Goal: Information Seeking & Learning: Learn about a topic

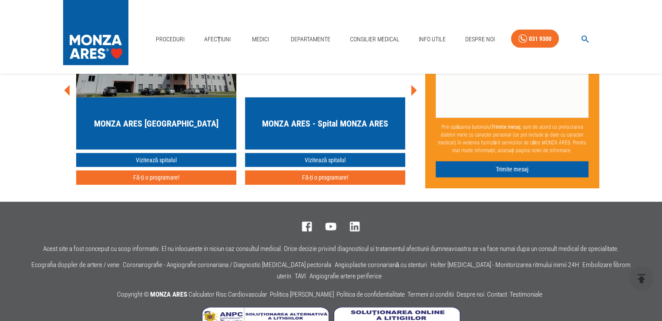
scroll to position [2485, 0]
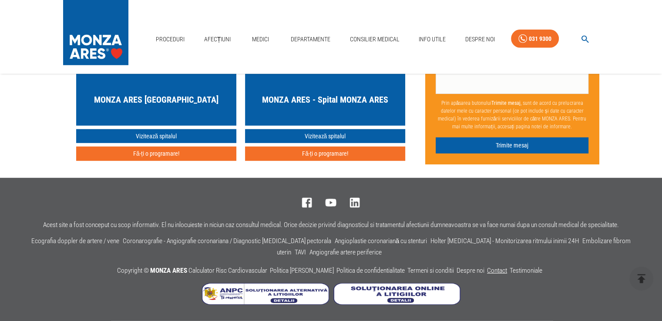
click at [495, 267] on link "Contact" at bounding box center [497, 271] width 20 height 8
click at [464, 272] on link "Despre noi" at bounding box center [471, 271] width 28 height 8
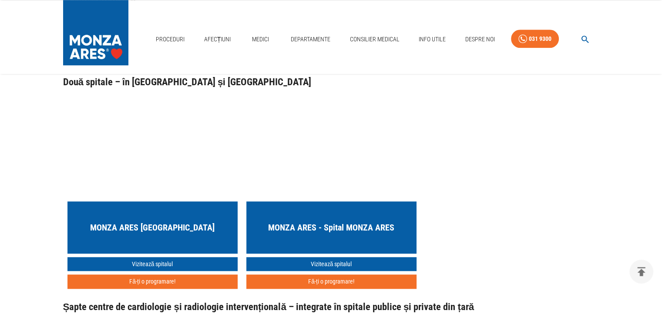
scroll to position [915, 0]
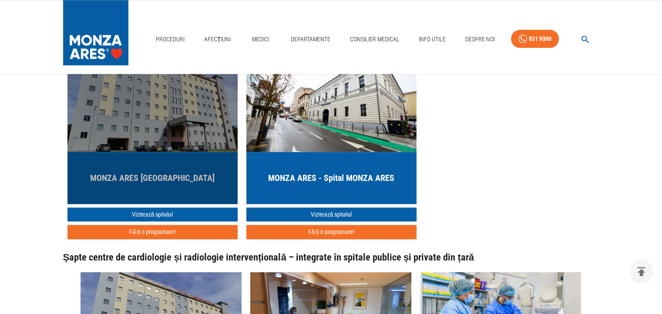
click at [160, 172] on h5 "MONZA ARES [GEOGRAPHIC_DATA]" at bounding box center [152, 178] width 125 height 12
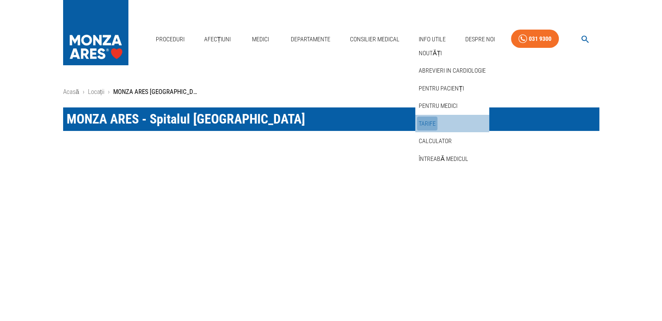
click at [425, 121] on link "Tarife" at bounding box center [427, 124] width 20 height 14
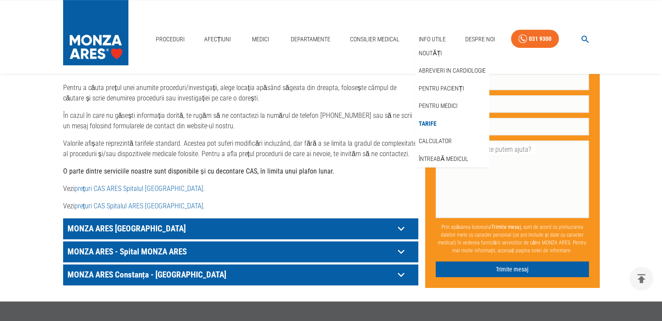
scroll to position [436, 0]
